Goal: Task Accomplishment & Management: Manage account settings

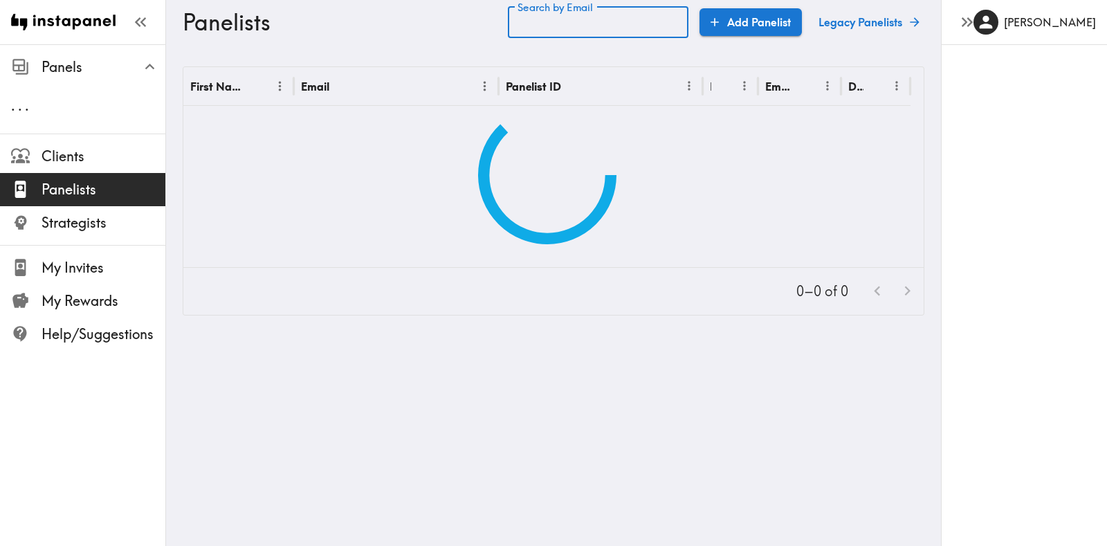
click at [667, 24] on input "Search by Email" at bounding box center [598, 22] width 181 height 32
paste input "text"
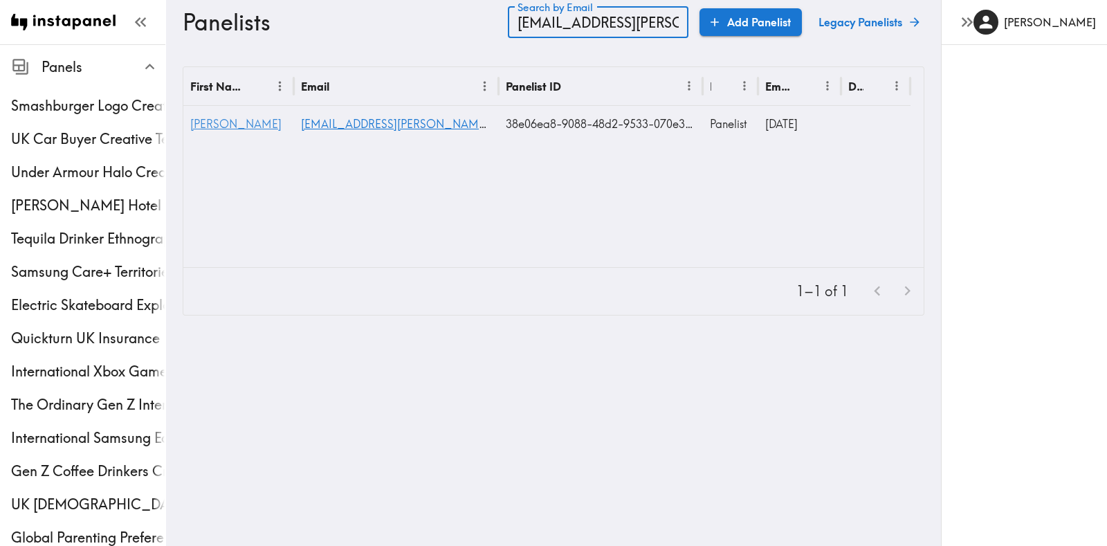
type input "[EMAIL_ADDRESS][PERSON_NAME][DOMAIN_NAME]"
click at [192, 129] on span "[PERSON_NAME]" at bounding box center [235, 124] width 91 height 14
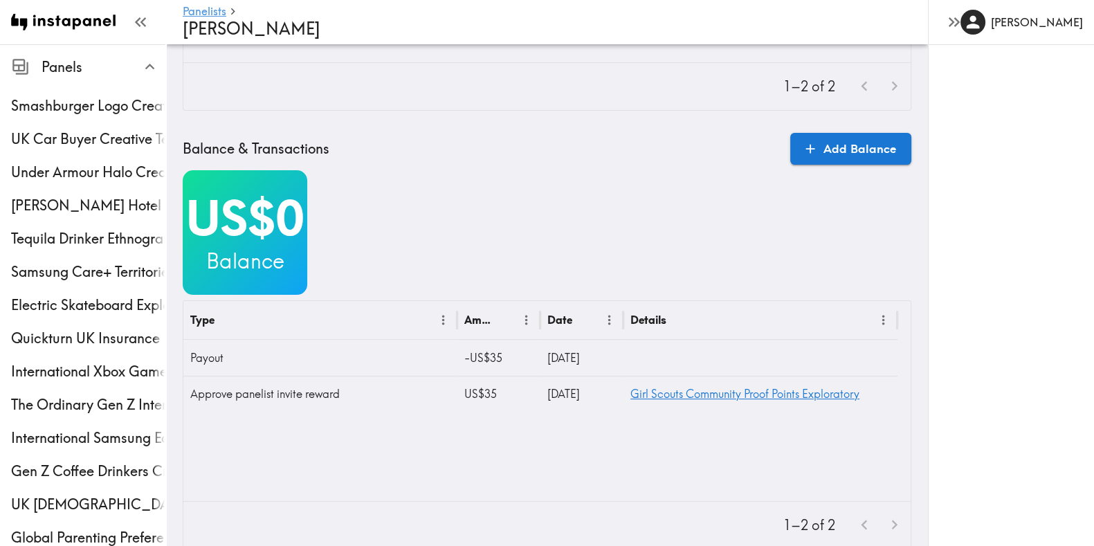
scroll to position [473, 0]
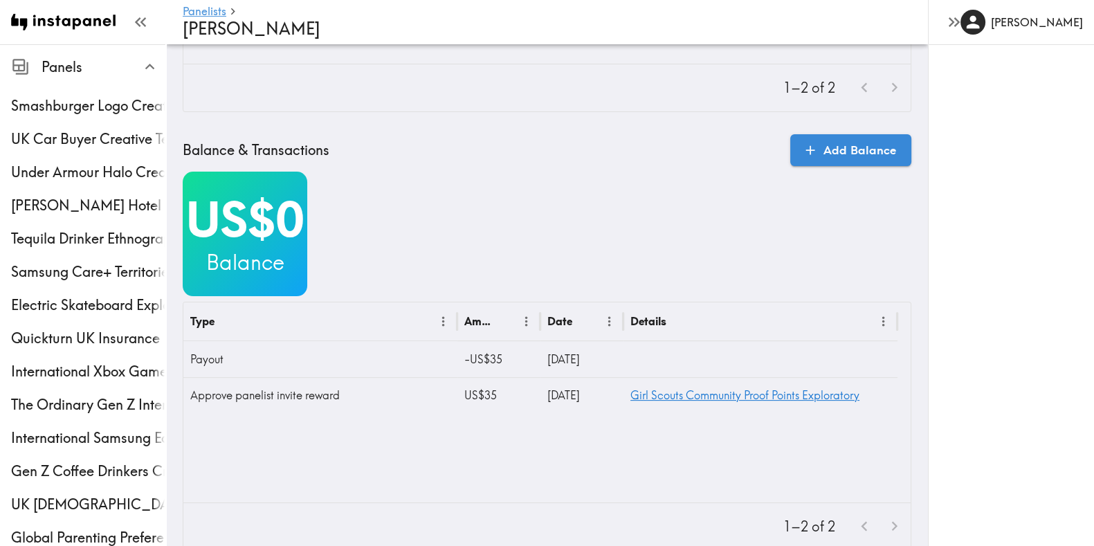
click at [837, 140] on link "Add Balance" at bounding box center [850, 150] width 121 height 32
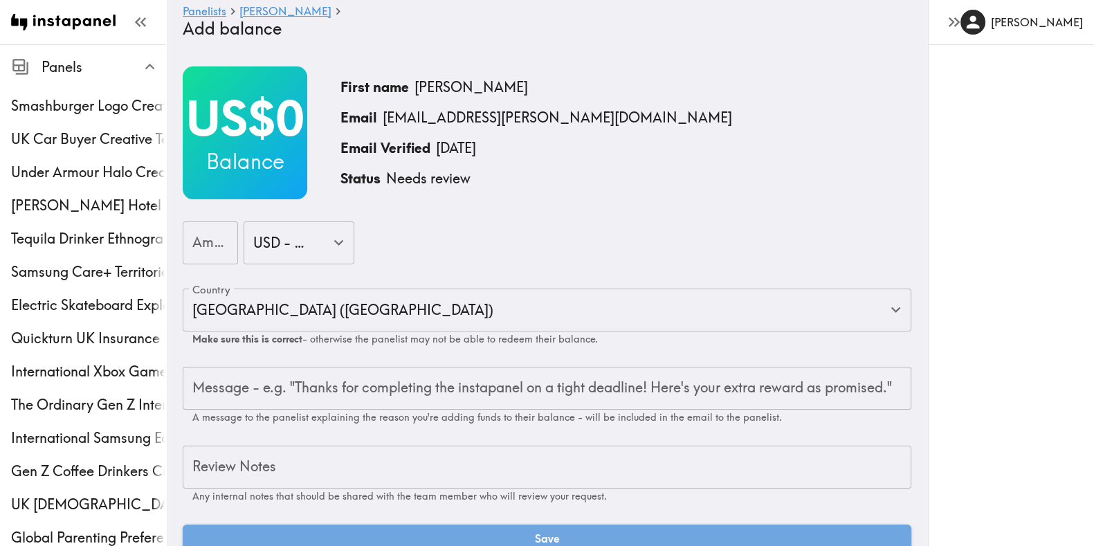
click at [187, 233] on input "Amount" at bounding box center [210, 242] width 55 height 43
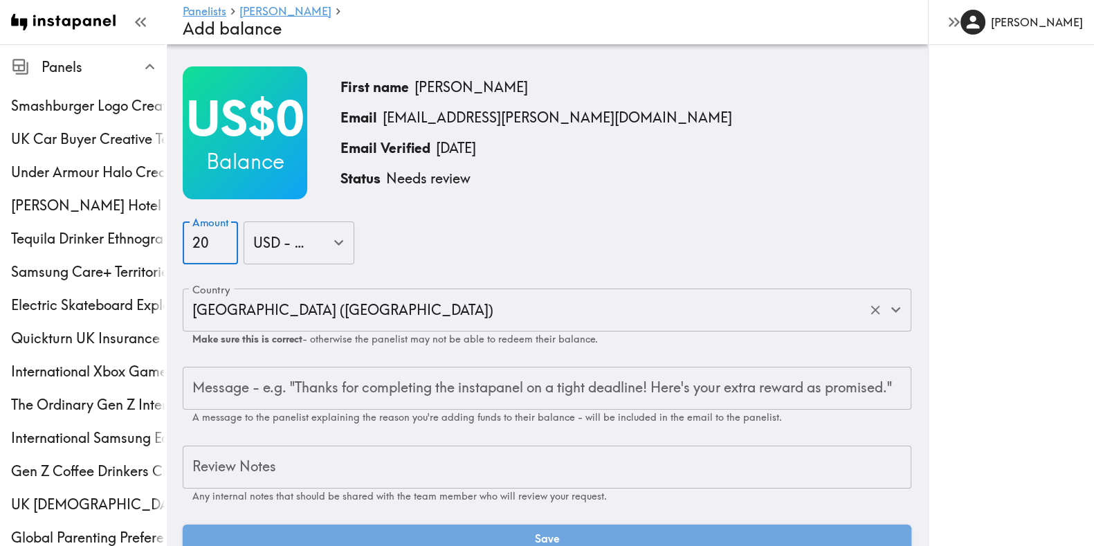
scroll to position [41, 0]
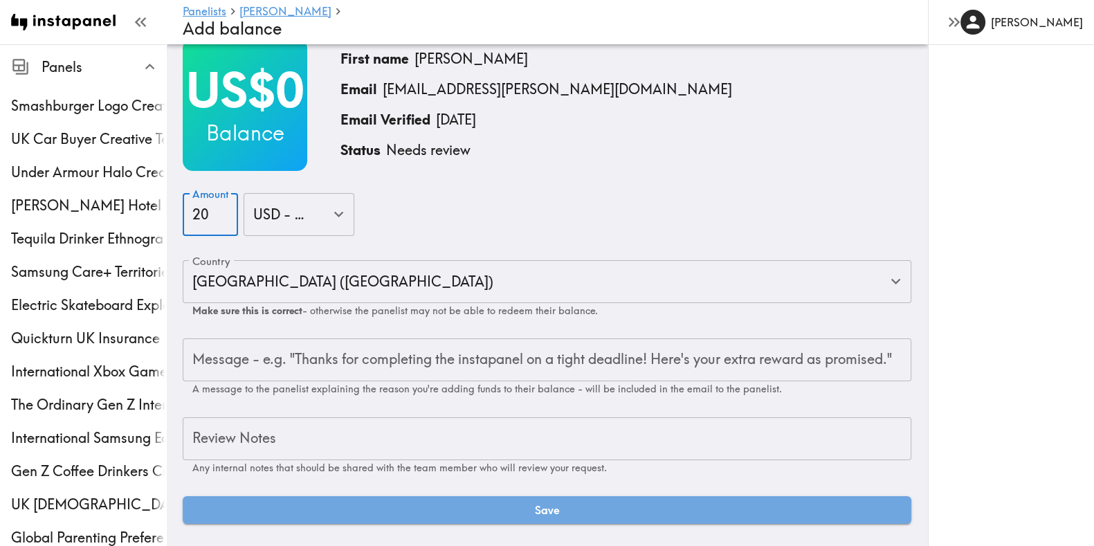
type input "20"
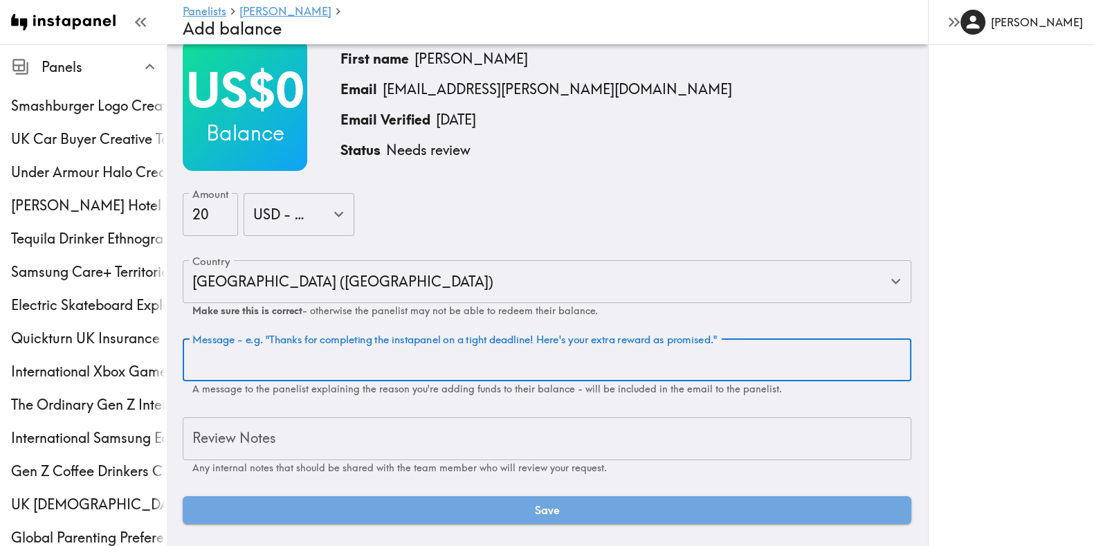
click at [290, 340] on div "Message - e.g. "Thanks for completing the instapanel on a tight deadline! Here'…" at bounding box center [547, 366] width 728 height 57
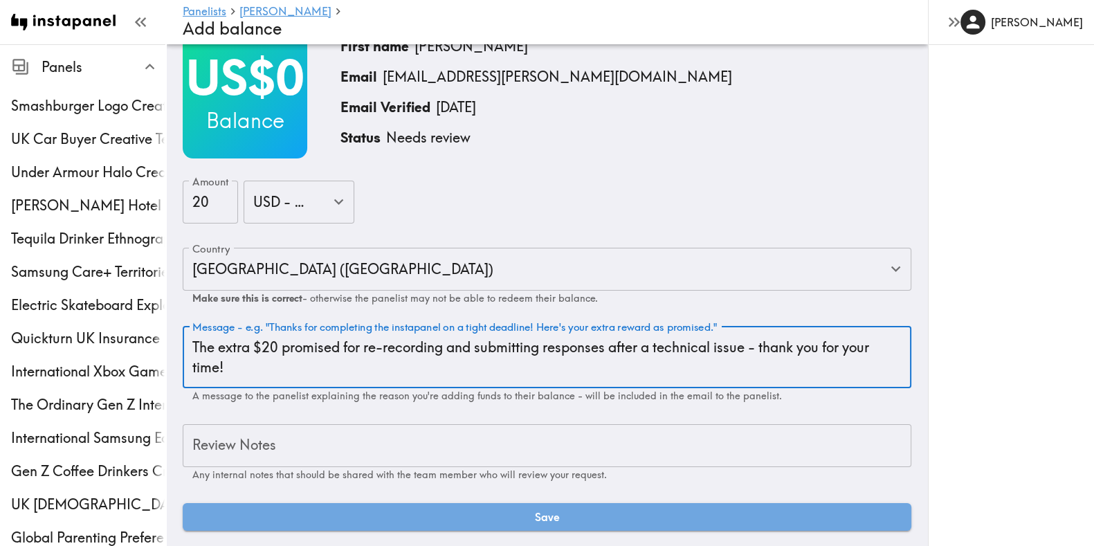
type textarea "The extra $20 promised for re-recording and submitting responses after a techni…"
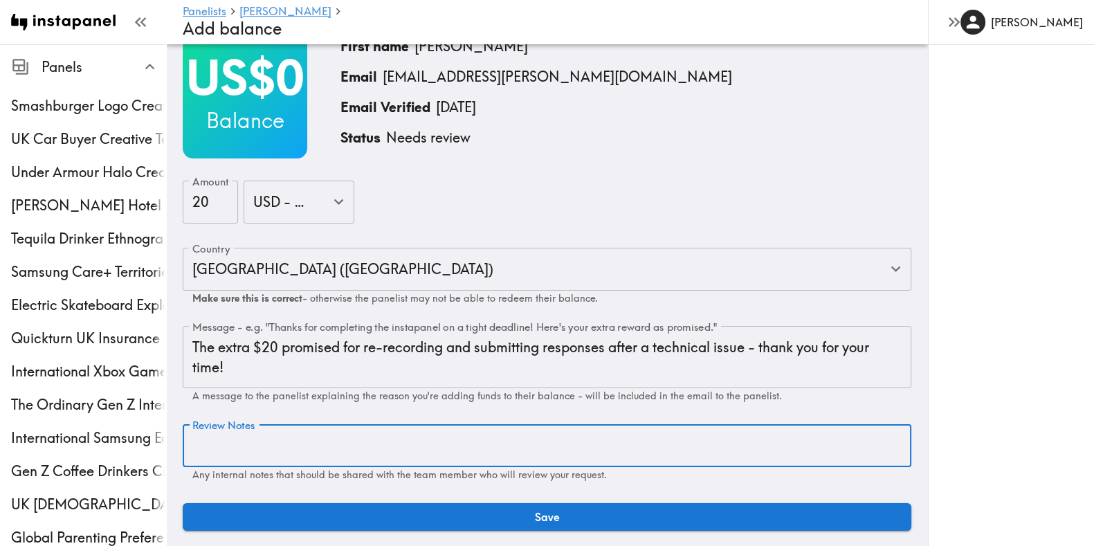
click at [291, 437] on textarea "Review Notes" at bounding box center [546, 446] width 709 height 20
type textarea "O"
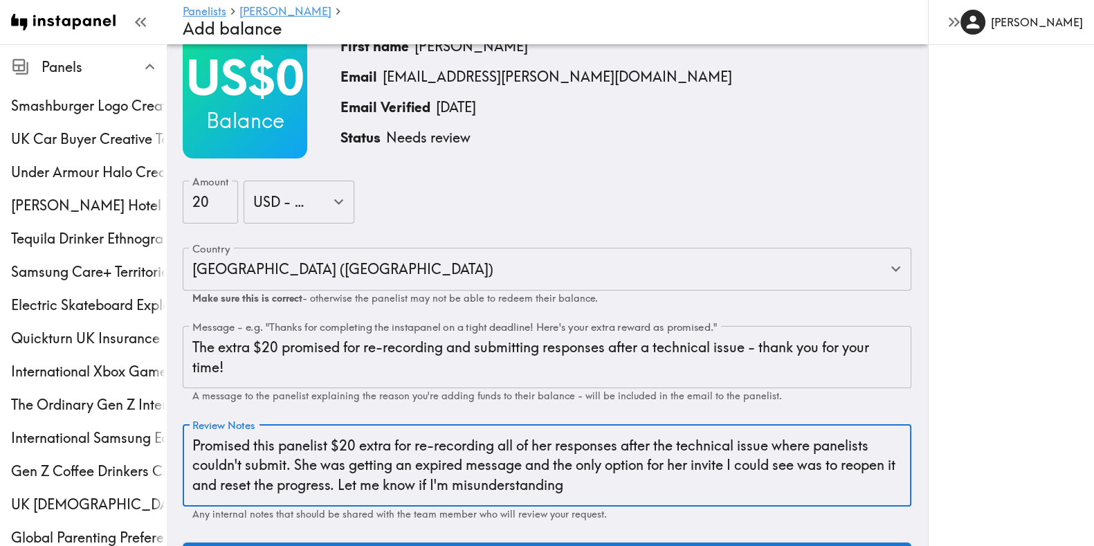
click at [390, 488] on textarea "Promised this panelist $20 extra for re-recording all of her responses after th…" at bounding box center [546, 465] width 709 height 59
click at [692, 484] on textarea "Promised this panelist $20 extra for re-recording all of her responses after th…" at bounding box center [546, 465] width 709 height 59
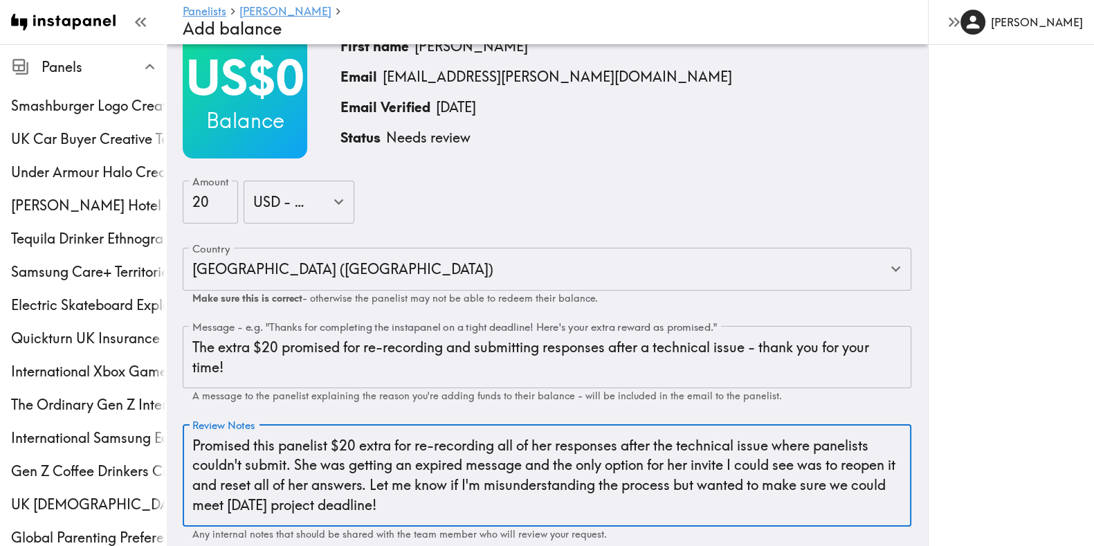
scroll to position [120, 0]
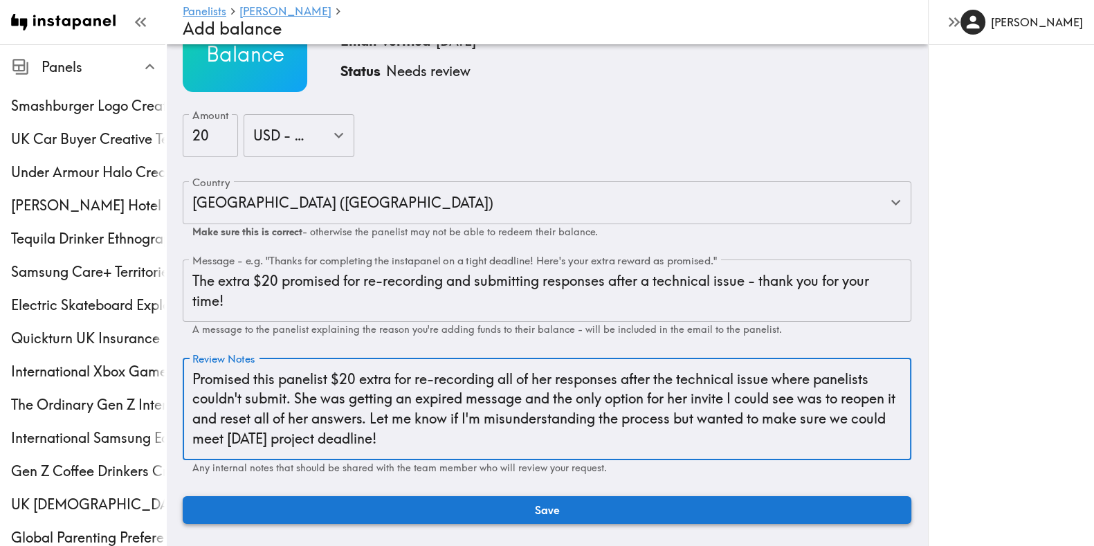
type textarea "Promised this panelist $20 extra for re-recording all of her responses after th…"
click at [640, 507] on button "Save" at bounding box center [547, 510] width 728 height 28
